Goal: Navigation & Orientation: Find specific page/section

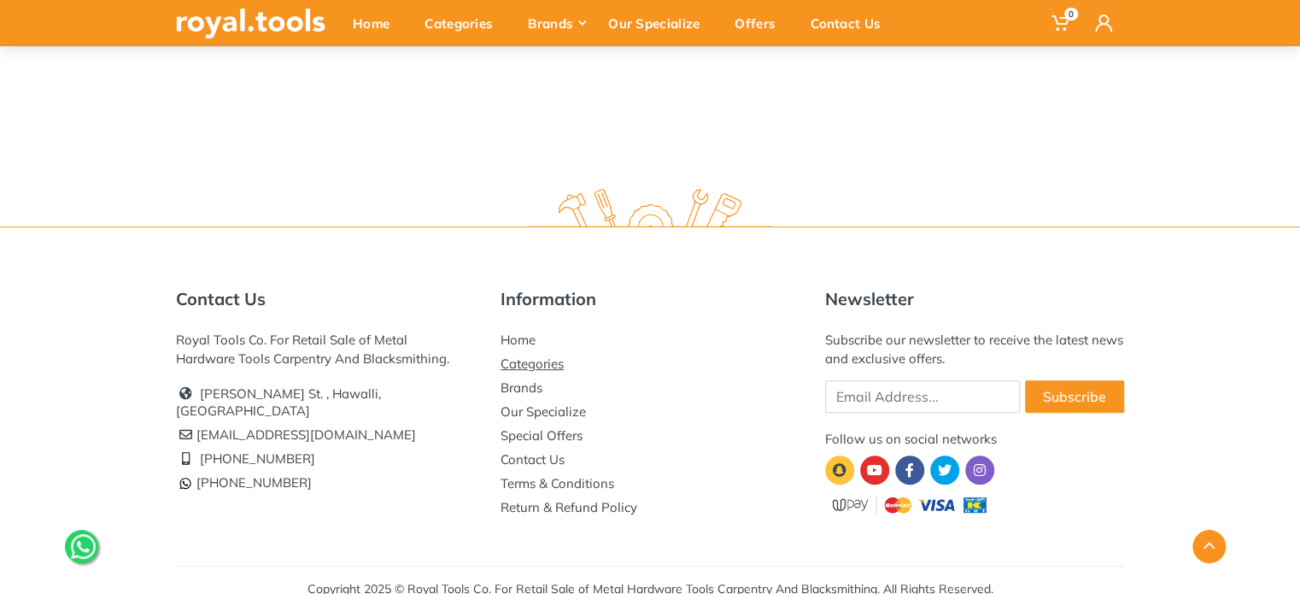
click at [511, 363] on link "Categories" at bounding box center [531, 363] width 63 height 16
